Goal: Task Accomplishment & Management: Manage account settings

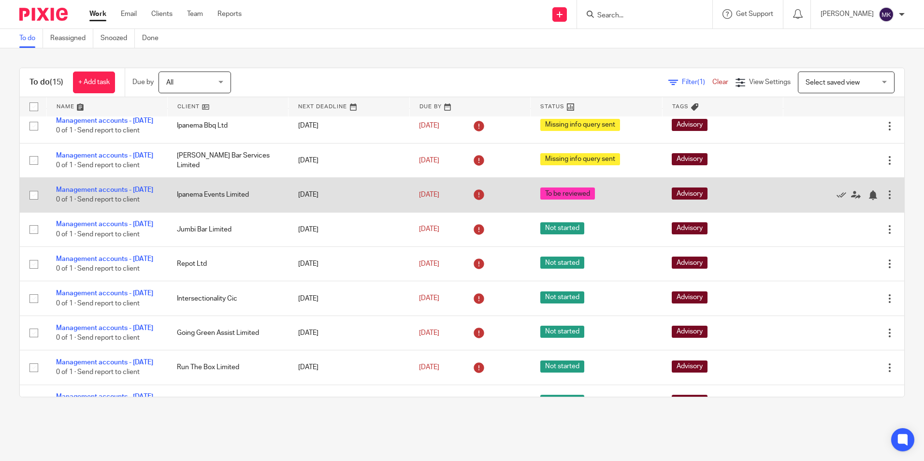
scroll to position [97, 0]
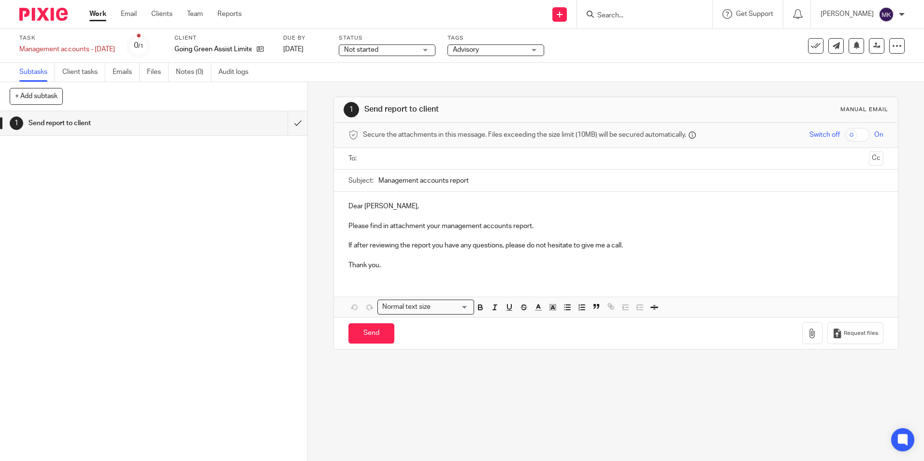
click at [430, 49] on div "Not started Not started" at bounding box center [387, 50] width 97 height 12
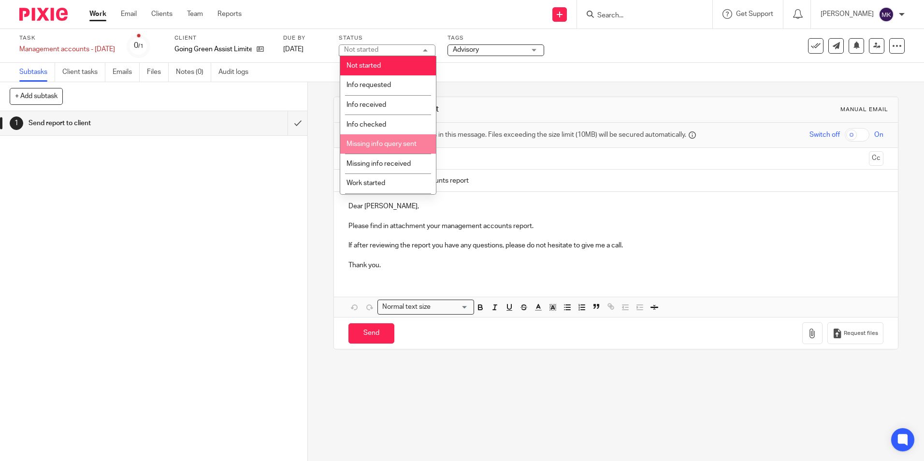
click at [393, 146] on span "Missing info query sent" at bounding box center [381, 144] width 70 height 7
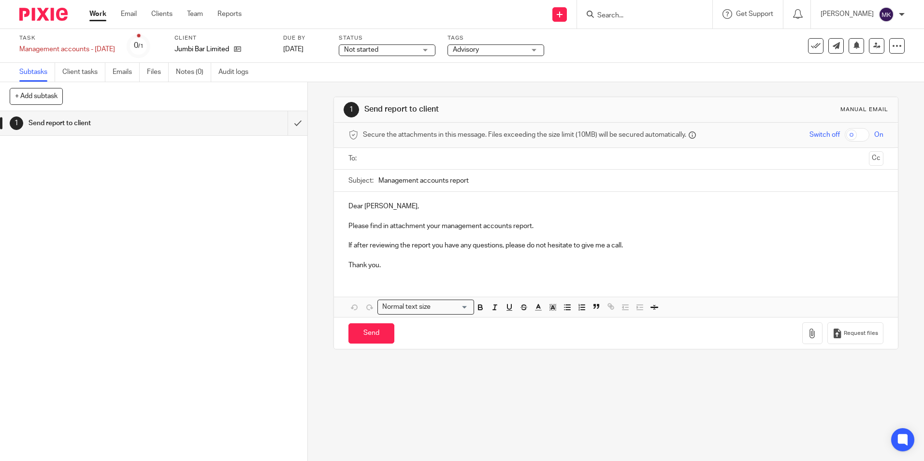
click at [427, 50] on div "Not started Not started" at bounding box center [387, 50] width 97 height 12
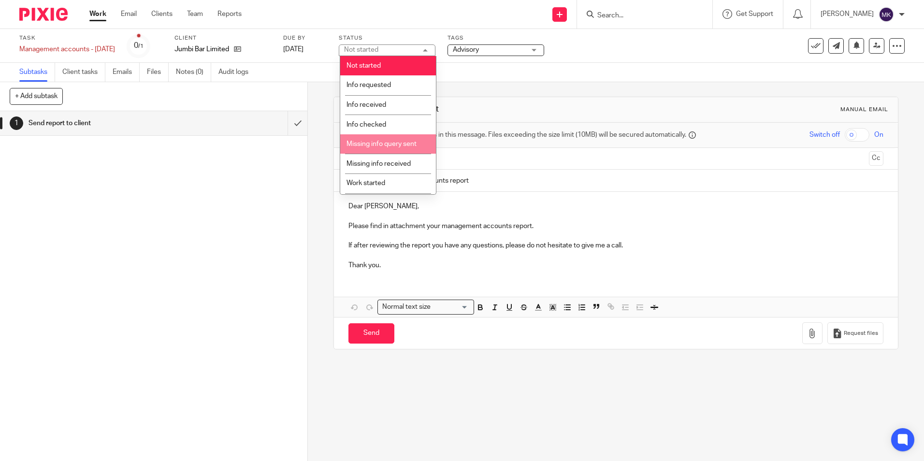
click at [389, 145] on span "Missing info query sent" at bounding box center [381, 144] width 70 height 7
